Goal: Information Seeking & Learning: Learn about a topic

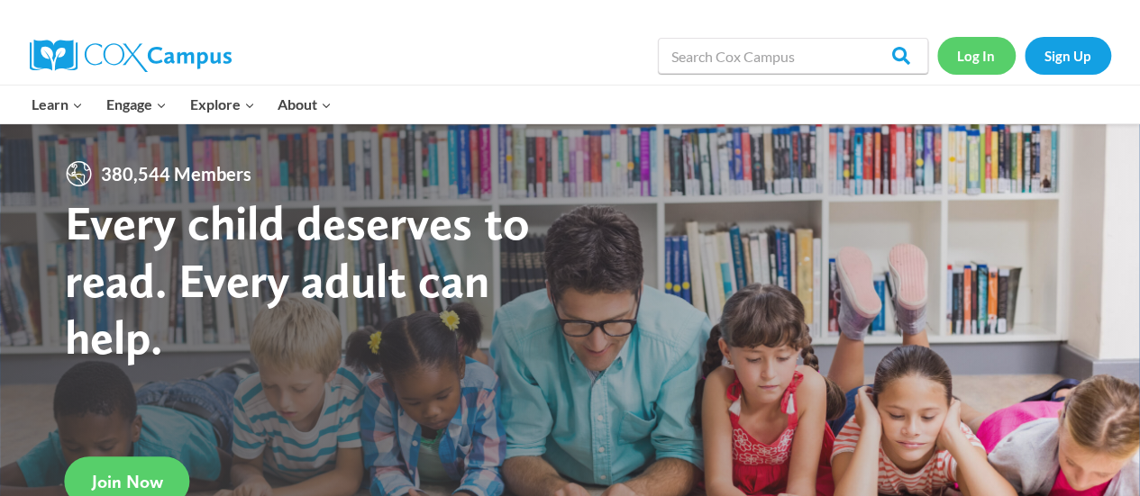
click at [971, 62] on link "Log In" at bounding box center [976, 55] width 78 height 37
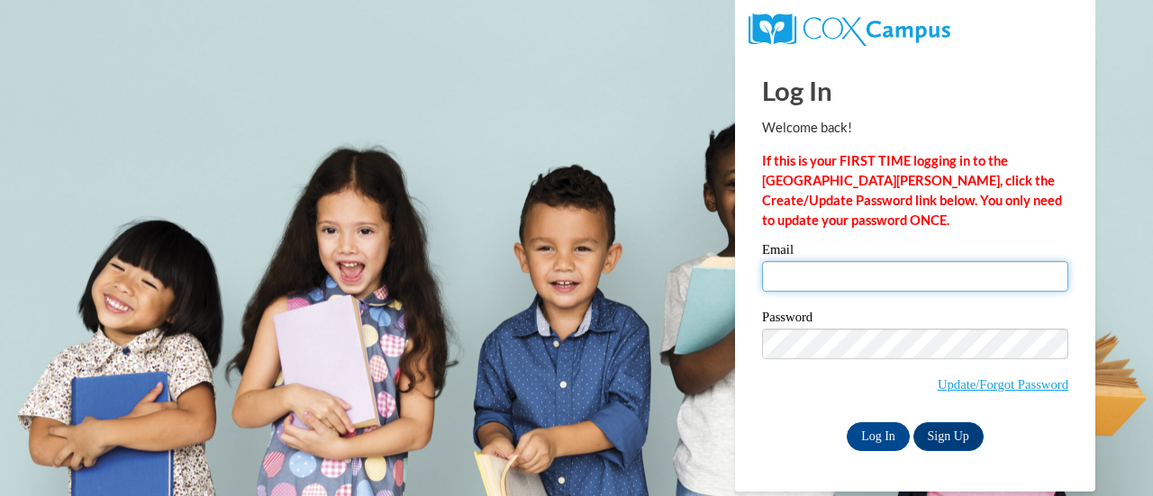
type input "[PERSON_NAME][EMAIL_ADDRESS][PERSON_NAME][DOMAIN_NAME]"
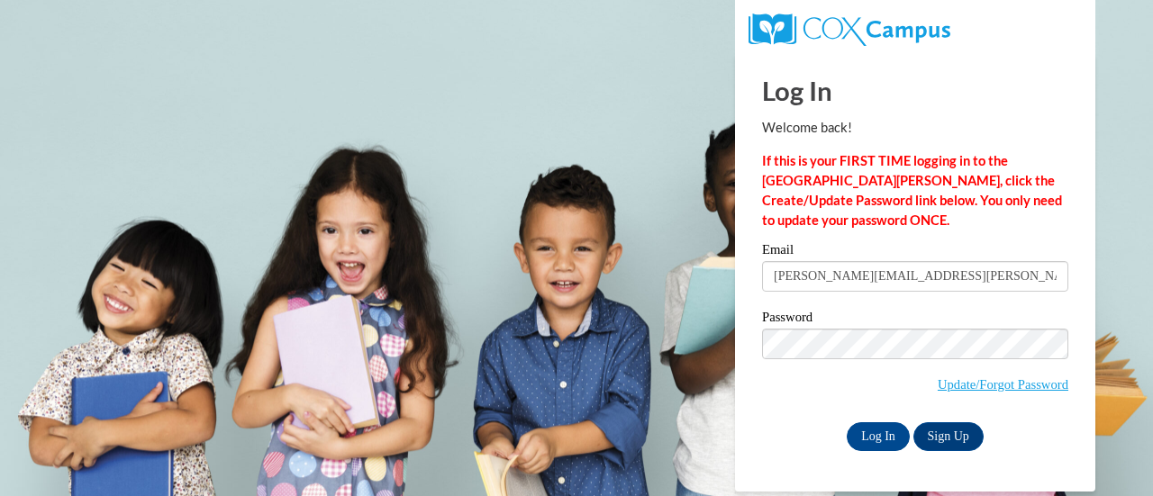
click at [863, 268] on input "[PERSON_NAME][EMAIL_ADDRESS][PERSON_NAME][DOMAIN_NAME]" at bounding box center [915, 276] width 306 height 31
click at [870, 423] on input "Log In" at bounding box center [878, 437] width 63 height 29
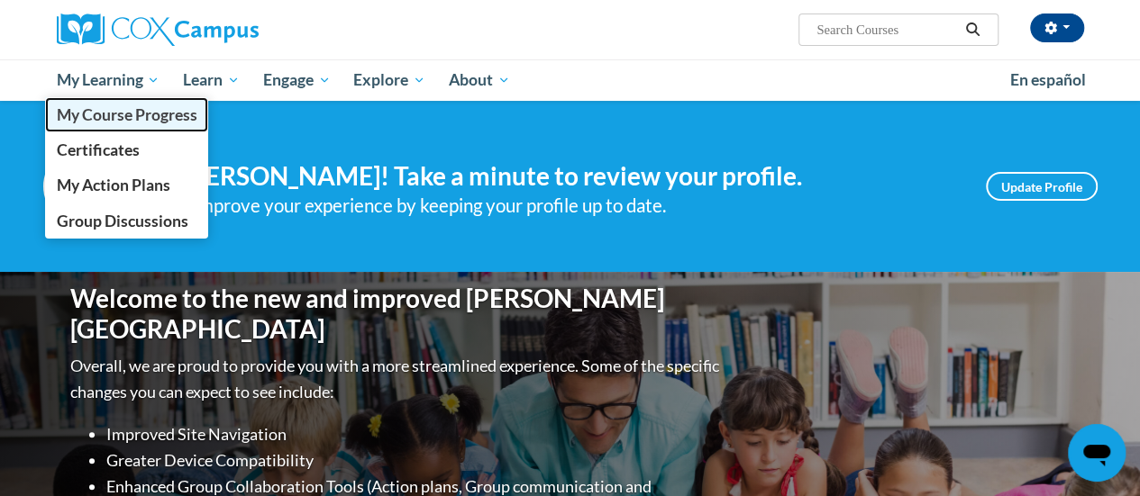
click at [105, 116] on span "My Course Progress" at bounding box center [126, 114] width 141 height 19
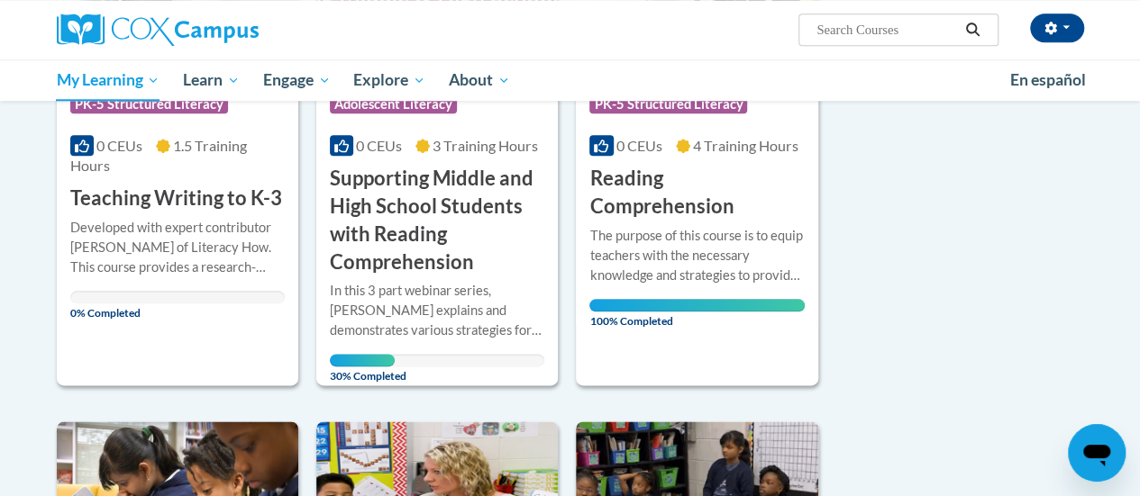
scroll to position [885, 0]
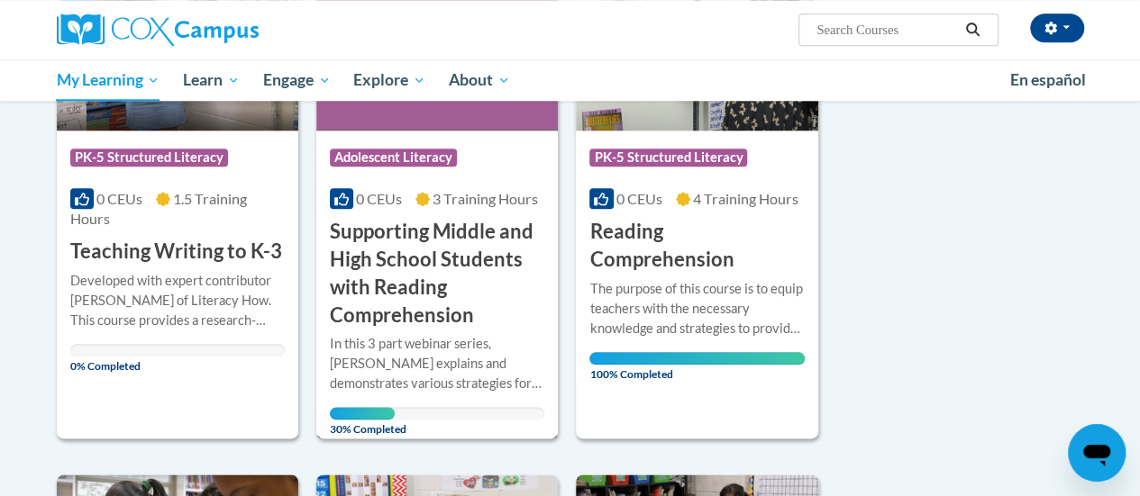
click at [445, 234] on h3 "Supporting Middle and High School Students with Reading Comprehension" at bounding box center [437, 273] width 214 height 111
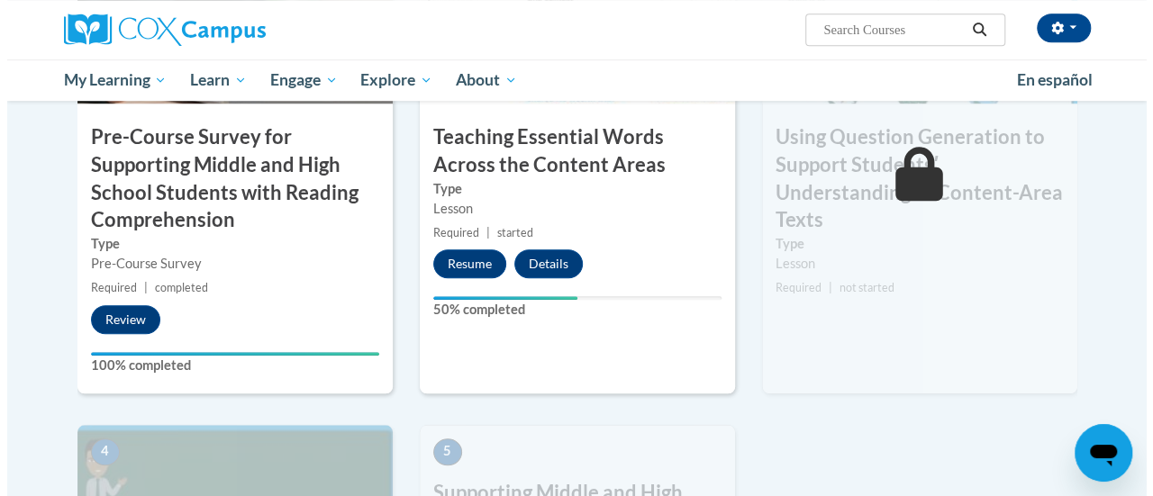
scroll to position [587, 0]
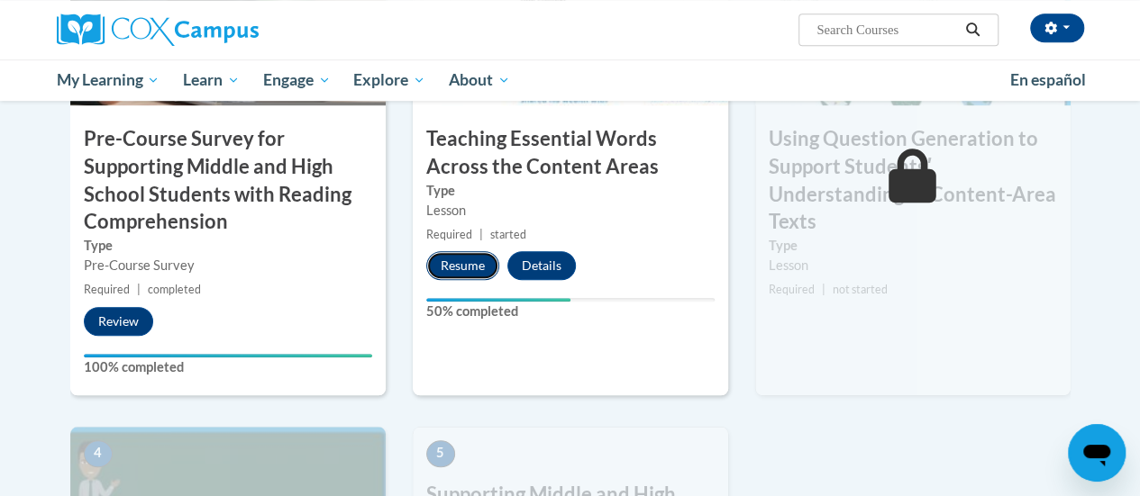
click at [466, 255] on button "Resume" at bounding box center [462, 265] width 73 height 29
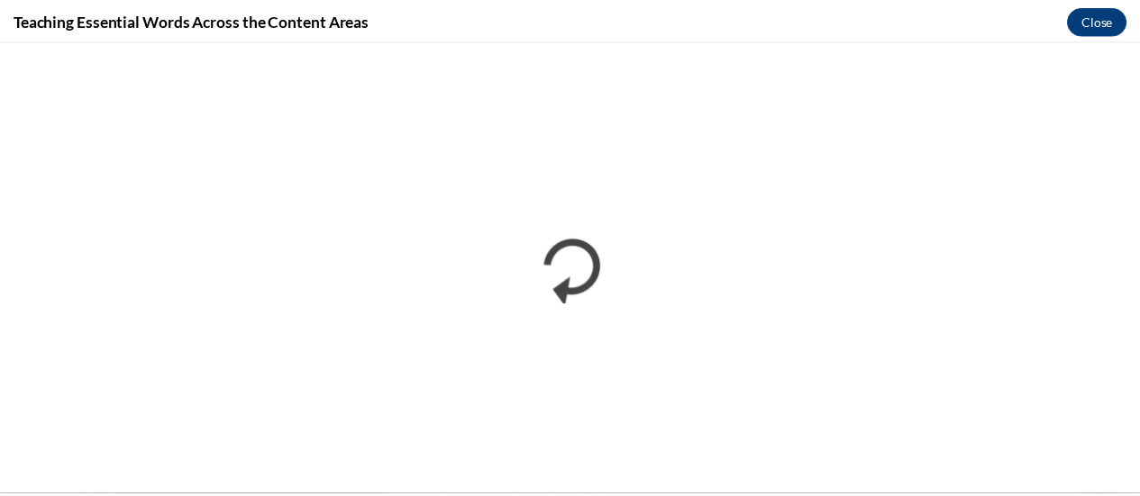
scroll to position [0, 0]
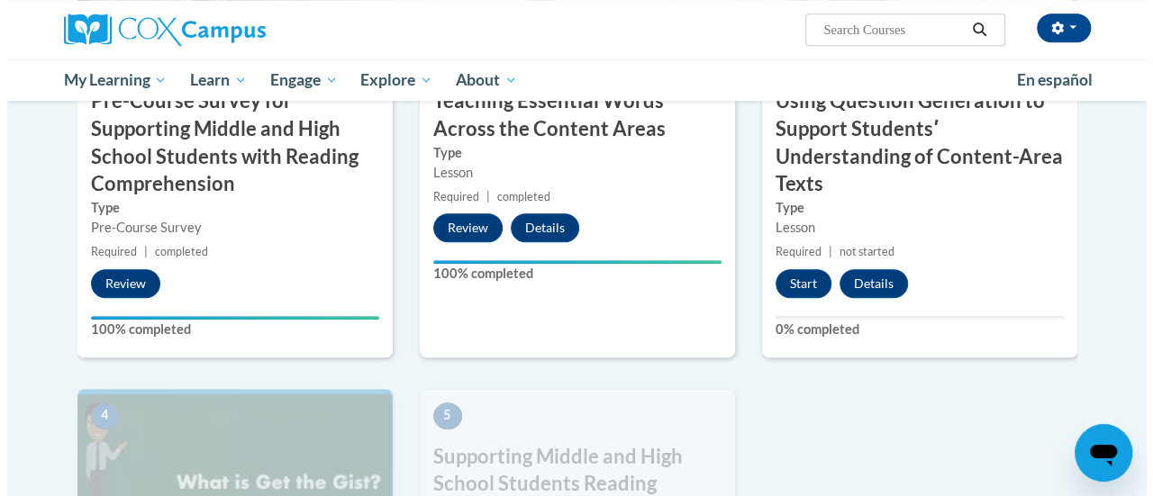
scroll to position [624, 0]
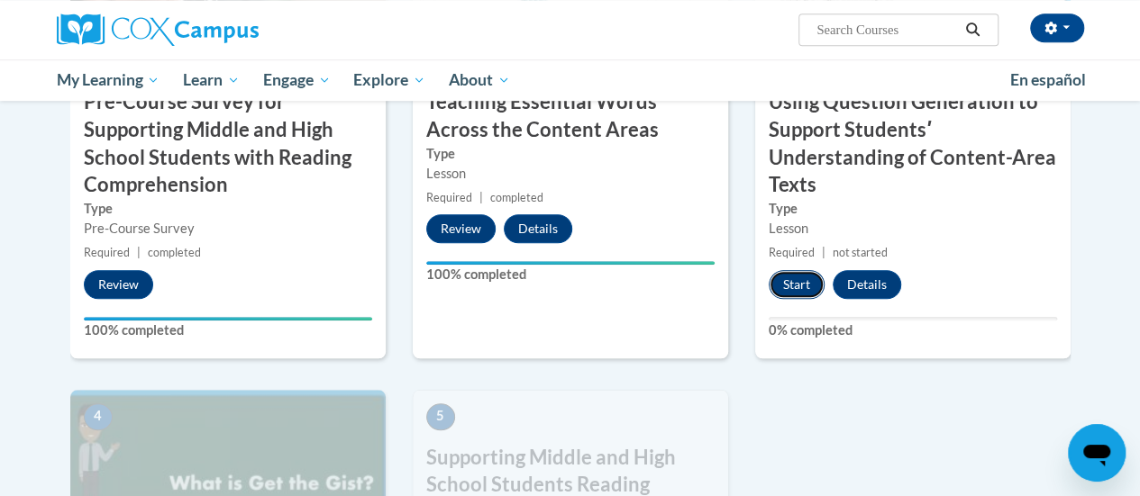
click at [802, 279] on button "Start" at bounding box center [797, 284] width 56 height 29
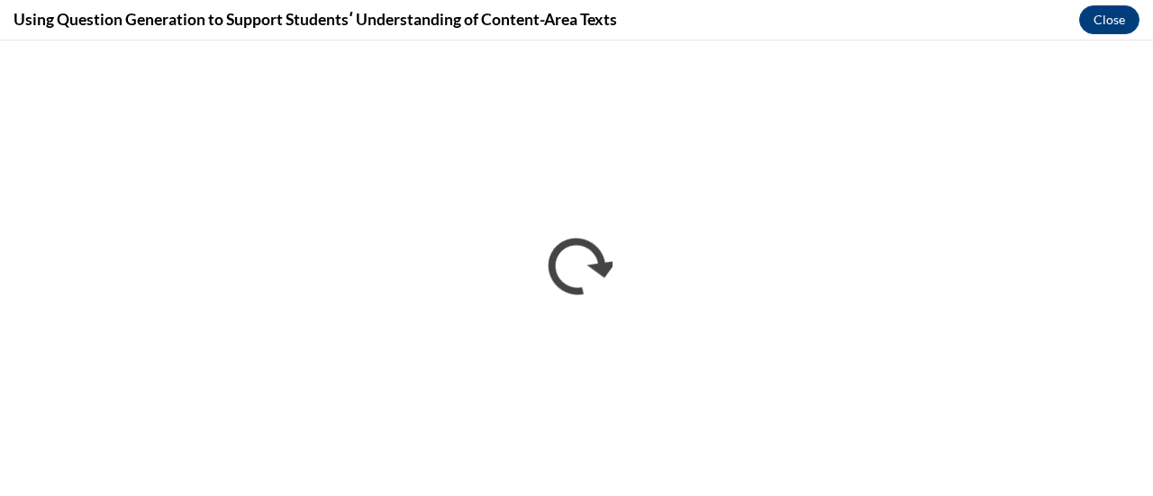
scroll to position [0, 0]
